Goal: Transaction & Acquisition: Download file/media

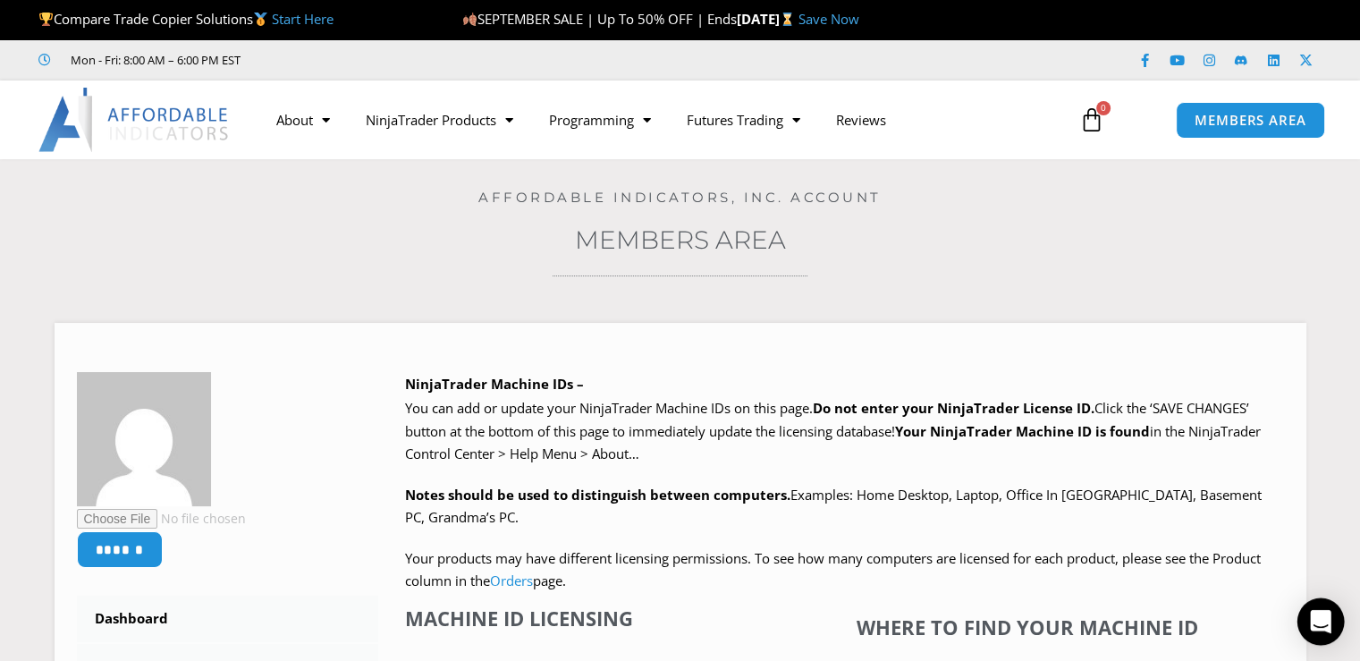
click at [1195, 612] on icon "Open Intercom Messenger" at bounding box center [1320, 621] width 21 height 23
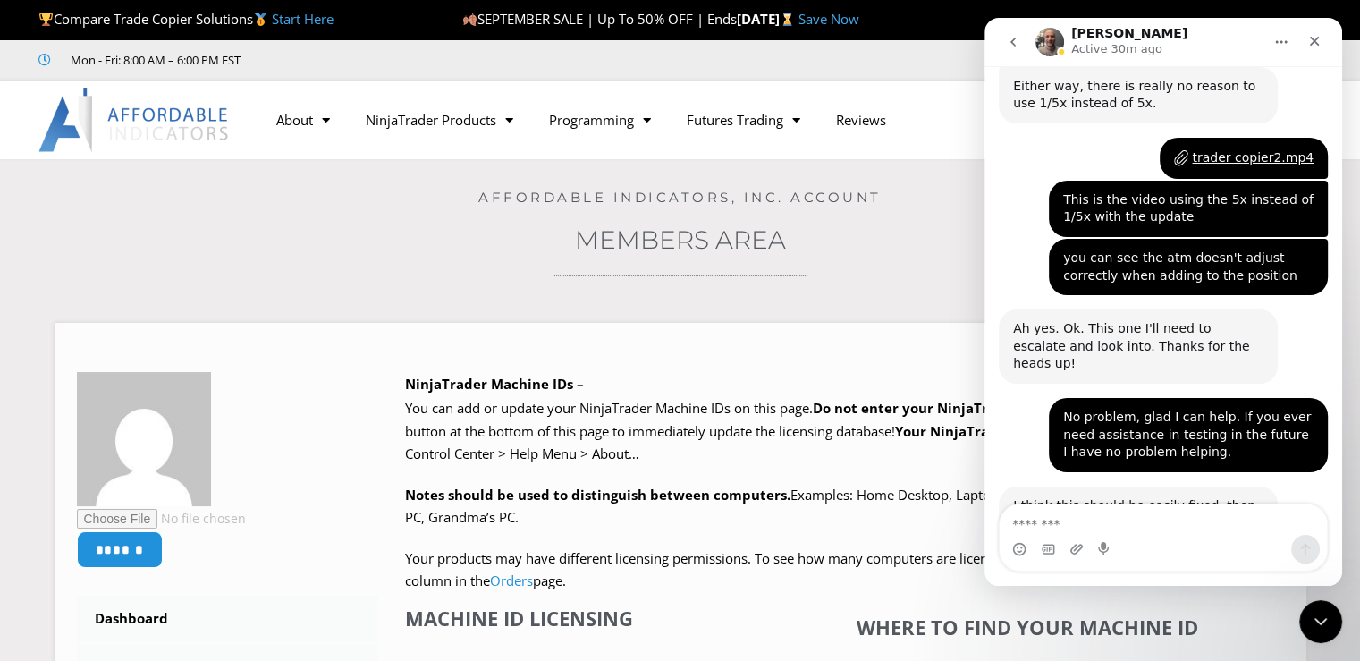
scroll to position [4896, 0]
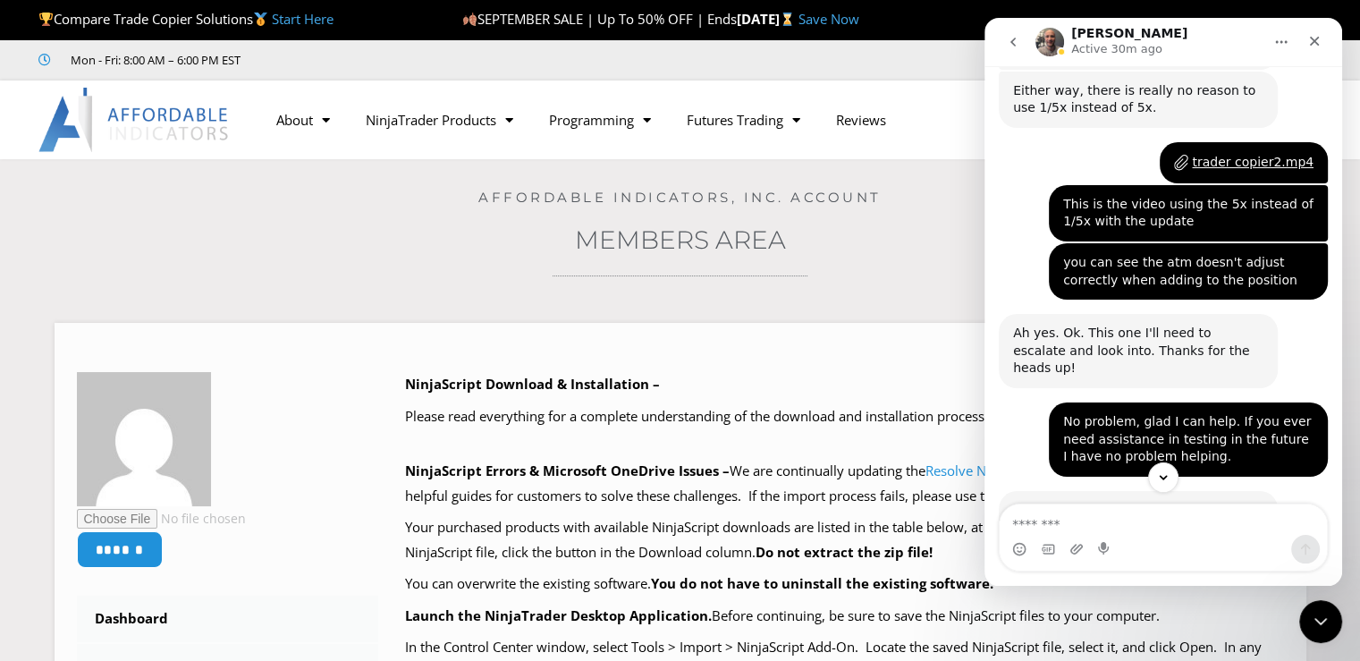
scroll to position [4896, 0]
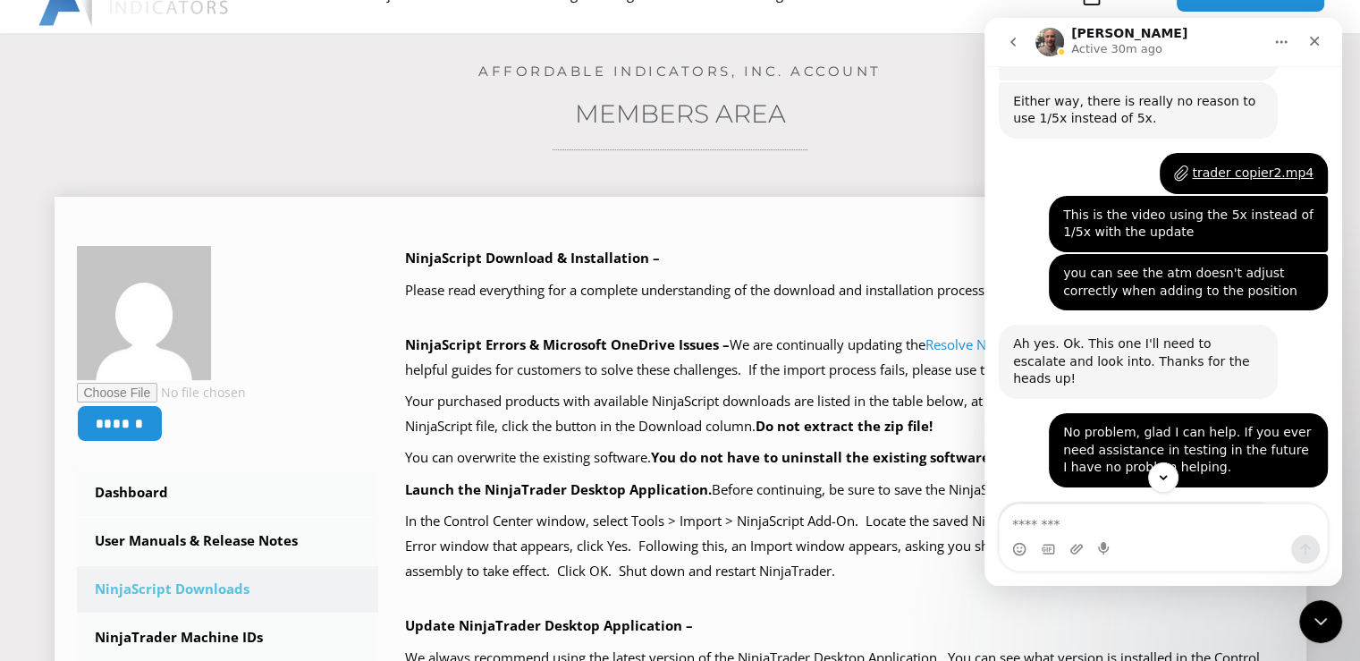
scroll to position [179, 0]
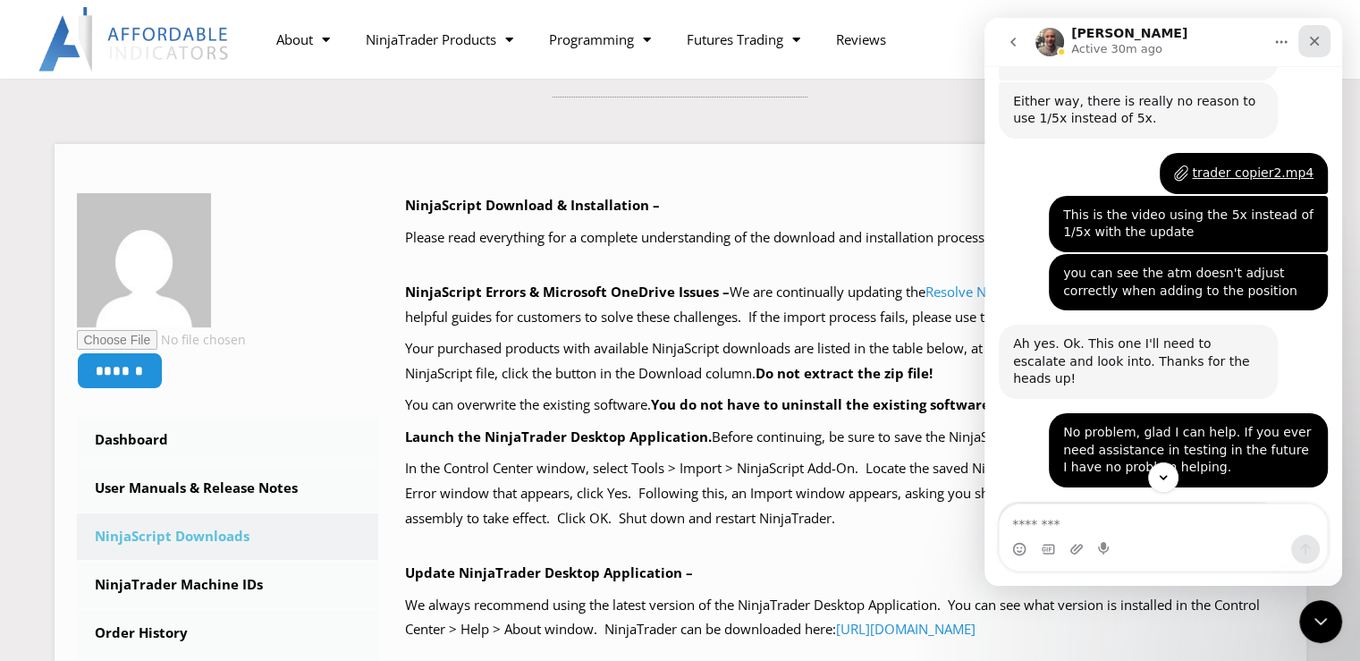
click at [1313, 51] on div "Close" at bounding box center [1314, 41] width 32 height 32
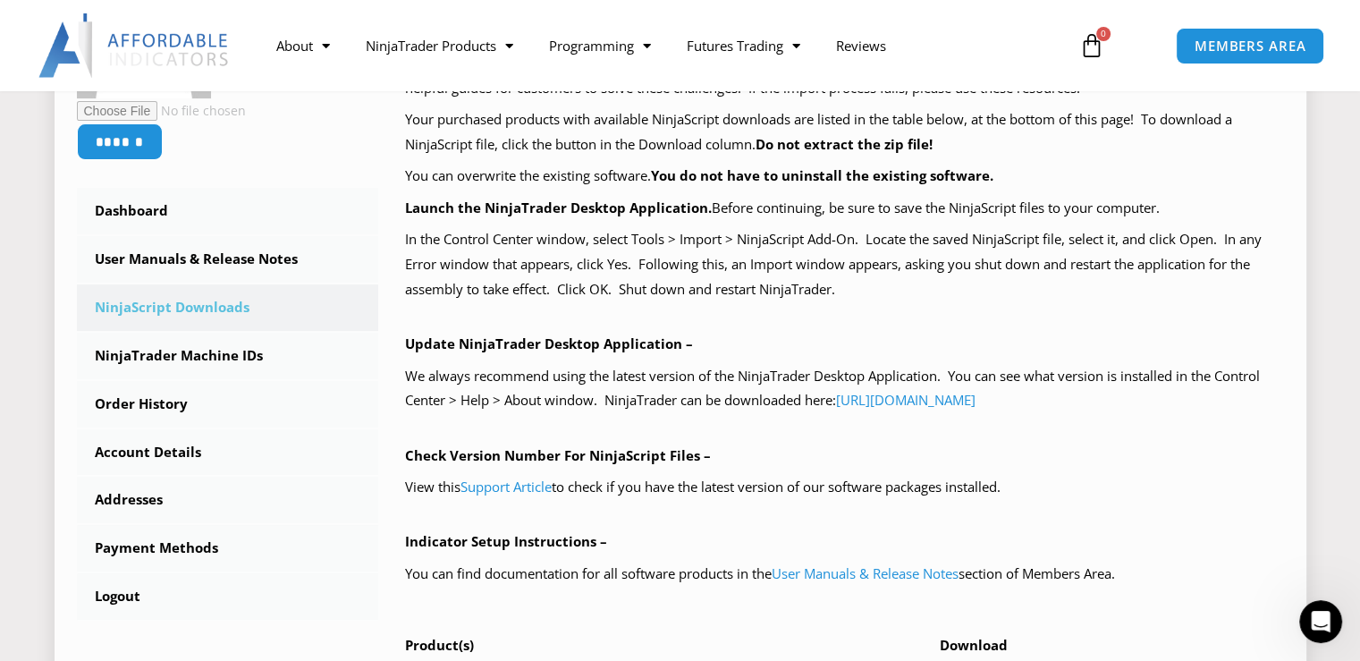
scroll to position [715, 0]
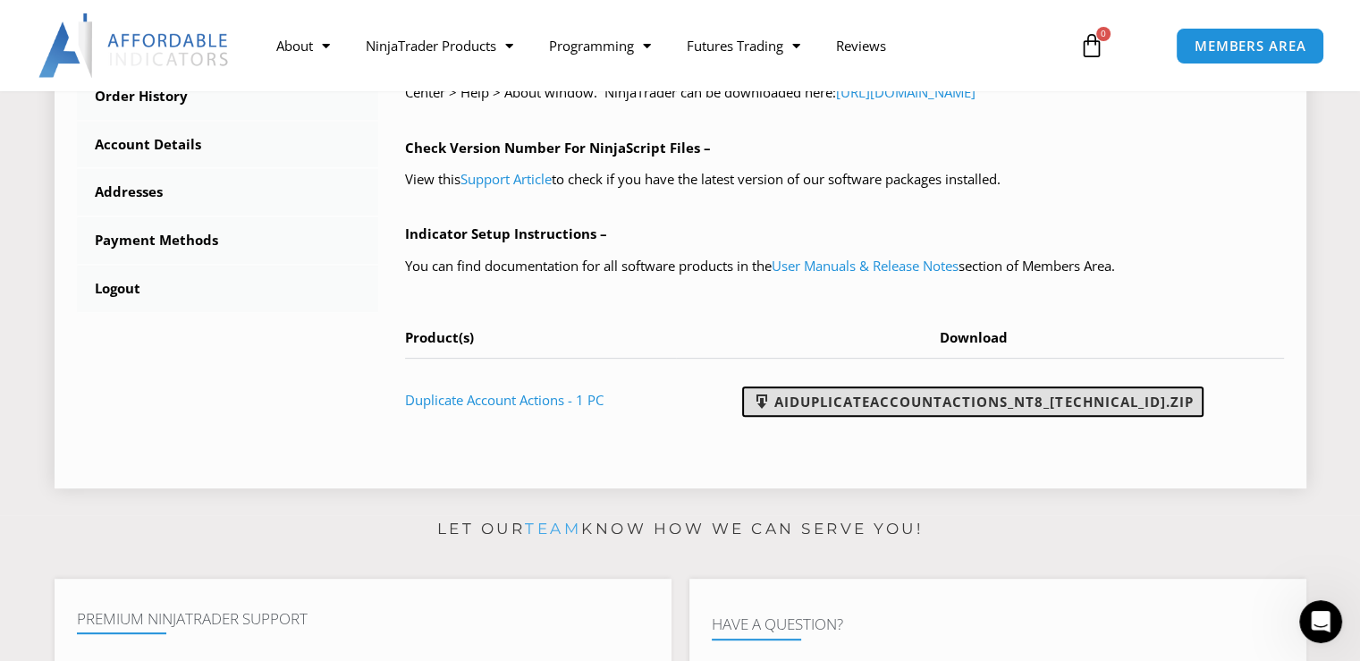
click at [1040, 405] on link "AIDuplicateAccountActions_NT8_25.9.22.1.zip" at bounding box center [972, 401] width 461 height 30
